Goal: Information Seeking & Learning: Learn about a topic

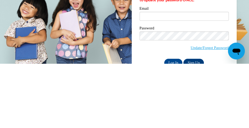
click at [148, 82] on input "Email" at bounding box center [184, 80] width 89 height 9
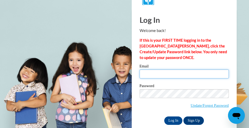
scroll to position [15, 0]
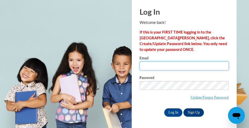
click at [147, 66] on input "Email" at bounding box center [184, 65] width 89 height 9
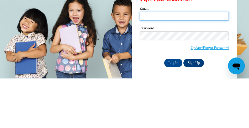
click at [145, 67] on input "Email" at bounding box center [184, 65] width 89 height 9
click at [145, 66] on input "Email" at bounding box center [184, 65] width 89 height 9
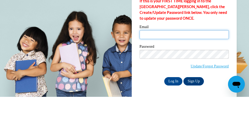
type input "godwinyolanda40@gmail.com"
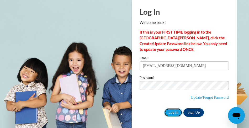
click at [173, 114] on input "Log In" at bounding box center [173, 112] width 18 height 8
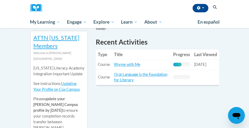
scroll to position [198, 0]
click at [126, 66] on link "Rhyme with Me" at bounding box center [127, 64] width 26 height 4
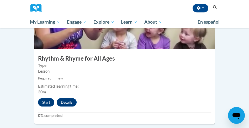
scroll to position [703, 0]
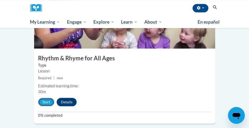
click at [47, 98] on button "Start" at bounding box center [46, 102] width 16 height 8
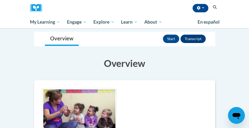
scroll to position [46, 0]
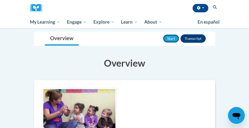
click at [174, 40] on button "Start" at bounding box center [171, 38] width 16 height 8
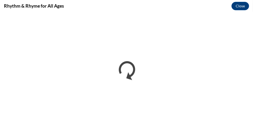
scroll to position [0, 0]
